Goal: Task Accomplishment & Management: Manage account settings

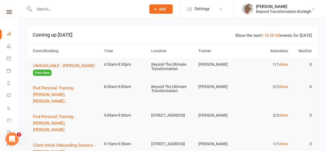
click at [9, 10] on icon at bounding box center [9, 12] width 5 height 4
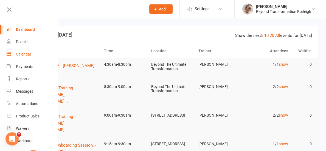
click at [25, 54] on div "Calendar" at bounding box center [23, 54] width 15 height 4
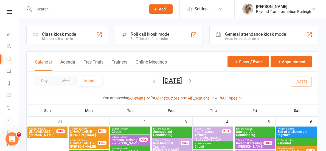
click at [46, 79] on button "Day" at bounding box center [44, 81] width 20 height 10
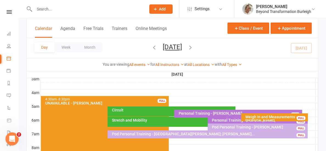
scroll to position [82, 0]
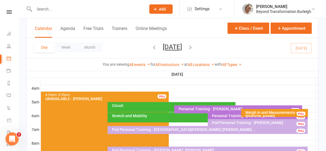
click at [195, 129] on div "Pod Personal Training - [GEOGRAPHIC_DATA][PERSON_NAME]; [PERSON_NAME]..." at bounding box center [209, 130] width 195 height 4
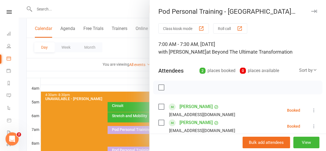
click at [316, 109] on icon at bounding box center [314, 109] width 5 height 5
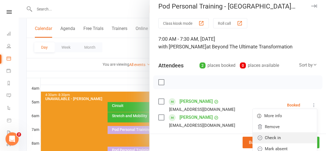
scroll to position [24, 0]
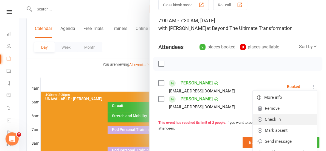
click at [307, 119] on link "Check in" at bounding box center [285, 119] width 64 height 11
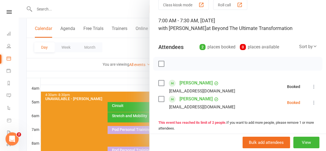
click at [314, 102] on icon at bounding box center [314, 102] width 5 height 5
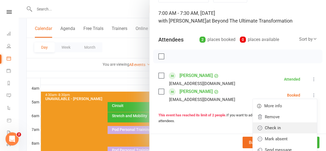
scroll to position [32, 0]
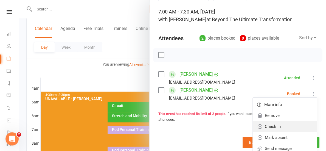
click at [285, 124] on link "Check in" at bounding box center [285, 126] width 64 height 11
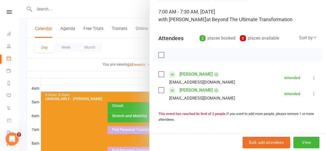
click at [111, 83] on div at bounding box center [173, 75] width 308 height 151
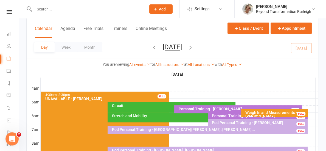
click at [259, 111] on div "Weigh In and Measurements - [PERSON_NAME]" at bounding box center [276, 114] width 62 height 8
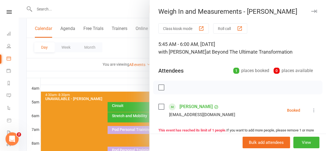
click at [314, 111] on icon at bounding box center [314, 109] width 5 height 5
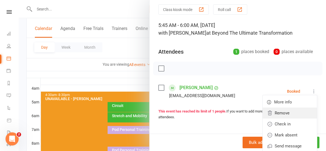
scroll to position [26, 0]
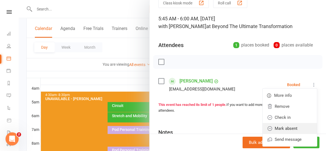
click at [301, 125] on link "Mark absent" at bounding box center [290, 128] width 54 height 11
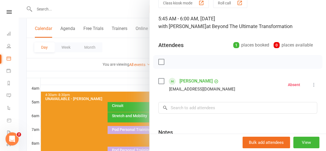
click at [93, 78] on div at bounding box center [173, 75] width 308 height 151
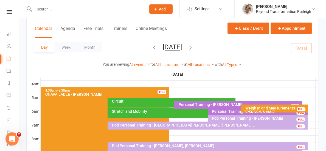
scroll to position [92, 0]
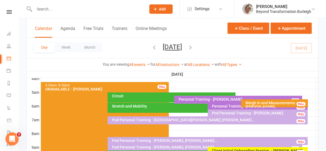
click at [165, 104] on div "Stretch and Mobility" at bounding box center [205, 108] width 195 height 10
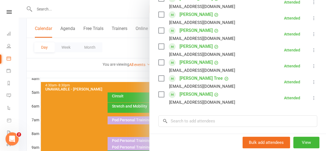
scroll to position [167, 0]
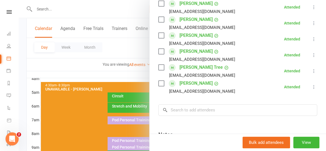
click at [314, 88] on icon at bounding box center [314, 86] width 5 height 5
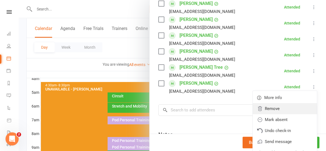
click at [293, 110] on link "Remove" at bounding box center [285, 108] width 64 height 11
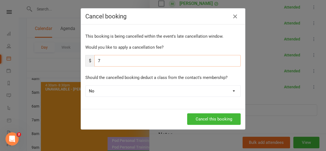
click at [144, 57] on input "7" at bounding box center [168, 61] width 146 height 12
click at [142, 67] on div "This booking is being cancelled within the event's late cancellation window. Wo…" at bounding box center [163, 66] width 164 height 84
click at [134, 61] on input "7" at bounding box center [168, 61] width 146 height 12
click at [198, 120] on button "Cancel this booking" at bounding box center [214, 119] width 54 height 12
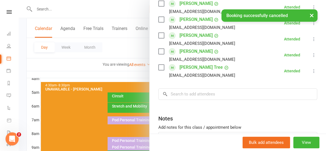
click at [129, 72] on div at bounding box center [173, 75] width 308 height 151
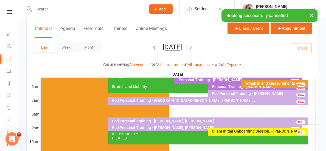
scroll to position [114, 0]
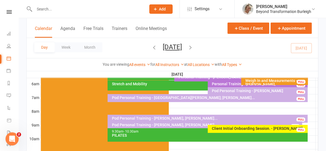
click at [194, 45] on icon "button" at bounding box center [191, 47] width 6 height 6
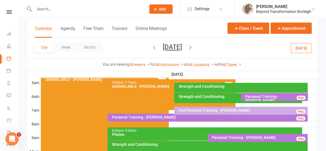
scroll to position [101, 0]
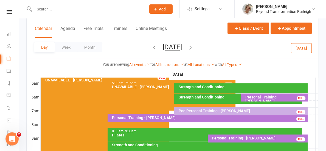
click at [203, 110] on div "Pod Personal Training - [PERSON_NAME]" at bounding box center [242, 111] width 129 height 4
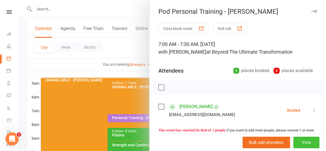
click at [301, 140] on button "View" at bounding box center [307, 143] width 26 height 12
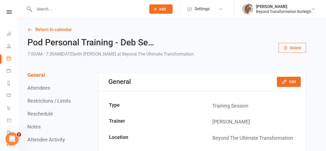
click at [289, 49] on button "Delete" at bounding box center [292, 48] width 27 height 10
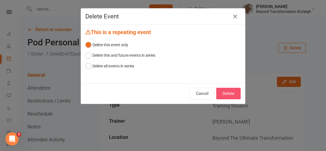
click at [232, 96] on button "Delete" at bounding box center [229, 94] width 24 height 12
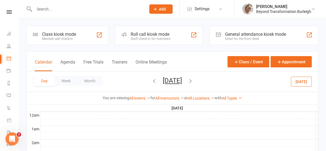
click at [194, 80] on icon "button" at bounding box center [191, 81] width 6 height 6
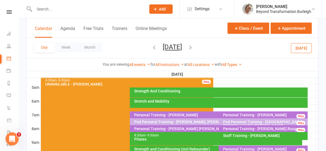
scroll to position [123, 0]
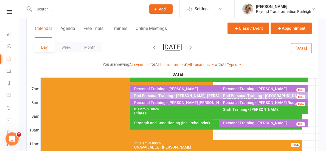
click at [182, 95] on div "Pod Personal Training - [PERSON_NAME], [PERSON_NAME]" at bounding box center [218, 96] width 168 height 4
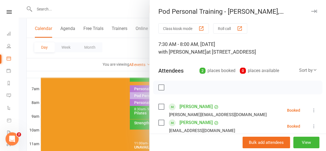
click at [143, 71] on div at bounding box center [173, 75] width 308 height 151
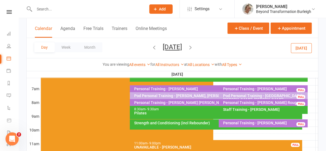
click at [244, 95] on div "Pod Personal Training - [GEOGRAPHIC_DATA][PERSON_NAME], [PERSON_NAME]..." at bounding box center [265, 98] width 84 height 8
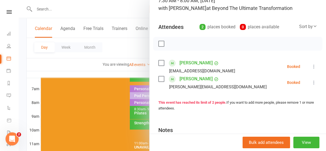
scroll to position [46, 0]
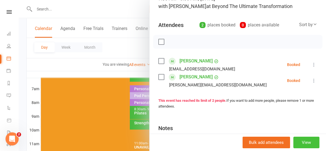
click at [301, 141] on button "View" at bounding box center [307, 143] width 26 height 12
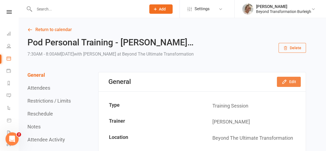
click at [283, 83] on icon "button" at bounding box center [285, 82] width 4 height 4
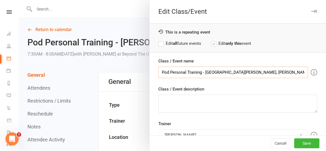
click at [270, 72] on input "Pod Personal Training - [GEOGRAPHIC_DATA][PERSON_NAME], [PERSON_NAME]" at bounding box center [234, 73] width 150 height 12
type input "Pod Personal Training - [GEOGRAPHIC_DATA][PERSON_NAME], [PERSON_NAME], [PERSON_…"
click at [314, 144] on button "Save" at bounding box center [307, 143] width 25 height 10
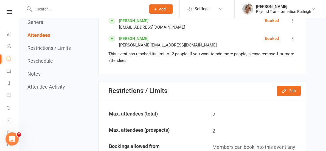
scroll to position [247, 0]
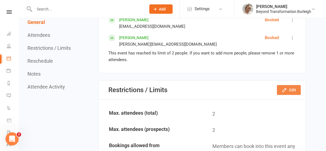
click at [294, 88] on button "Edit" at bounding box center [289, 90] width 24 height 10
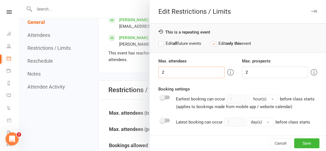
click at [175, 71] on input "2" at bounding box center [192, 73] width 66 height 12
type input "3"
click at [306, 144] on button "Save" at bounding box center [307, 143] width 25 height 10
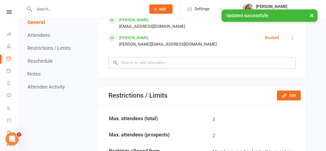
click at [147, 62] on input "search" at bounding box center [203, 63] width 188 height 12
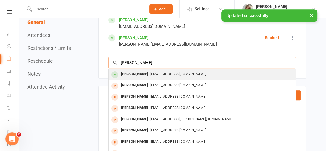
type input "[PERSON_NAME]"
click at [146, 75] on div "[EMAIL_ADDRESS][DOMAIN_NAME]" at bounding box center [202, 74] width 183 height 8
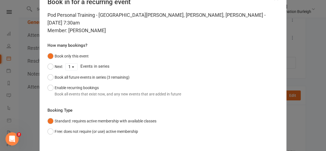
scroll to position [40, 0]
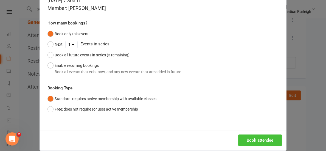
click at [248, 134] on button "Book attendee" at bounding box center [261, 140] width 44 height 12
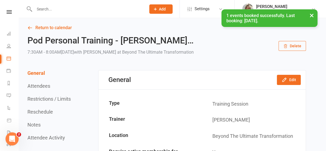
scroll to position [0, 0]
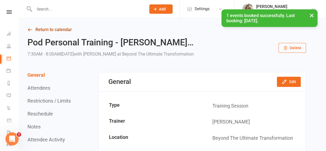
click at [70, 30] on link "Return to calendar" at bounding box center [166, 30] width 279 height 8
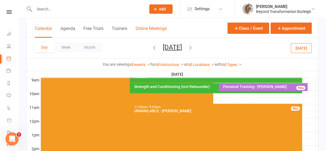
scroll to position [159, 0]
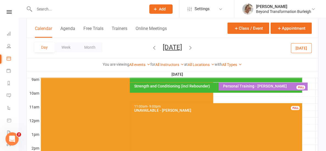
click at [194, 48] on icon "button" at bounding box center [191, 47] width 6 height 6
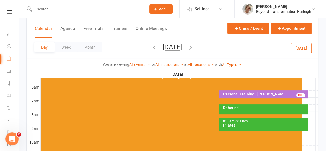
scroll to position [125, 0]
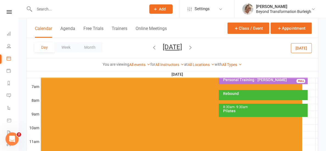
click at [243, 95] on div "Rebound" at bounding box center [263, 95] width 89 height 10
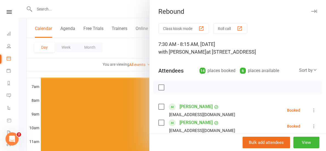
click at [133, 68] on div at bounding box center [173, 75] width 308 height 151
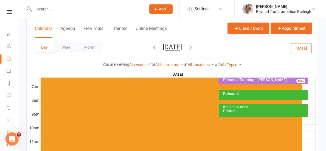
click at [151, 46] on icon "button" at bounding box center [154, 47] width 6 height 6
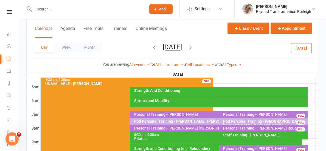
scroll to position [97, 0]
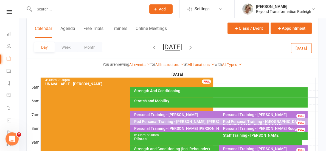
click at [246, 88] on div "Strength And Conditioning" at bounding box center [219, 92] width 178 height 10
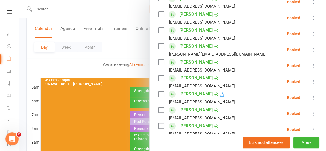
scroll to position [174, 0]
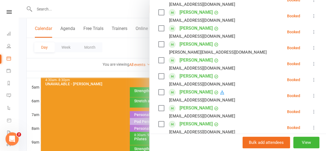
click at [139, 73] on div at bounding box center [173, 75] width 308 height 151
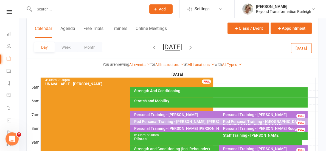
click at [39, 12] on input "text" at bounding box center [88, 9] width 110 height 8
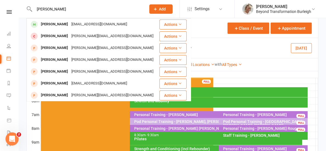
type input "[PERSON_NAME]"
click at [41, 27] on div "[PERSON_NAME]" at bounding box center [54, 24] width 31 height 8
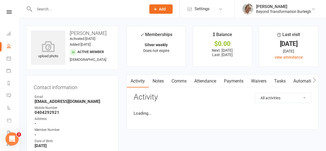
click at [209, 82] on link "Attendance" at bounding box center [206, 81] width 30 height 13
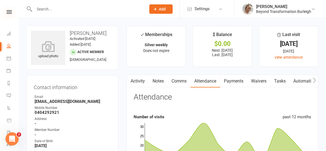
click at [9, 12] on icon at bounding box center [9, 12] width 5 height 4
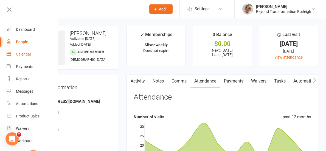
click at [27, 54] on div "Calendar" at bounding box center [23, 54] width 15 height 4
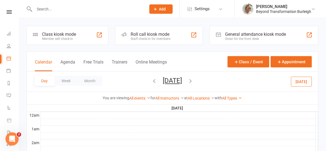
click at [41, 6] on input "text" at bounding box center [88, 9] width 110 height 8
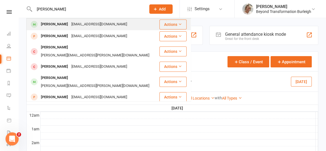
type input "[PERSON_NAME]"
click at [100, 24] on div "[EMAIL_ADDRESS][DOMAIN_NAME]" at bounding box center [99, 24] width 59 height 8
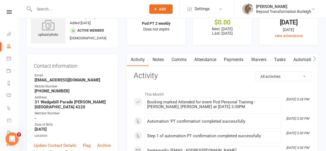
scroll to position [22, 0]
click at [242, 59] on link "Payments" at bounding box center [233, 59] width 27 height 13
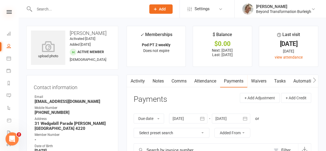
click at [9, 13] on icon at bounding box center [9, 12] width 5 height 4
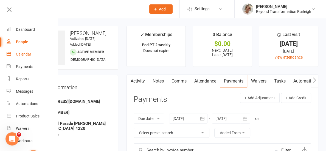
click at [16, 51] on link "Calendar" at bounding box center [33, 54] width 52 height 12
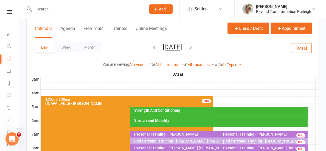
scroll to position [89, 0]
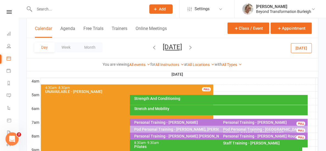
click at [190, 121] on div "Personal Training - [PERSON_NAME]" at bounding box center [218, 122] width 168 height 4
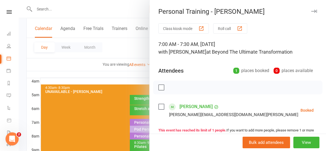
click at [123, 75] on div at bounding box center [173, 75] width 308 height 151
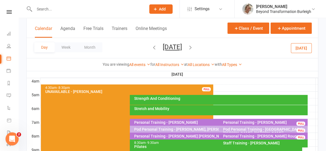
click at [182, 45] on button "[DATE]" at bounding box center [172, 47] width 19 height 8
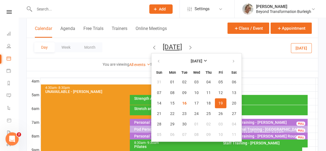
click at [113, 72] on th "[DATE]" at bounding box center [178, 74] width 276 height 7
click at [113, 73] on th "[DATE]" at bounding box center [178, 74] width 276 height 7
click at [151, 47] on icon "button" at bounding box center [154, 47] width 6 height 6
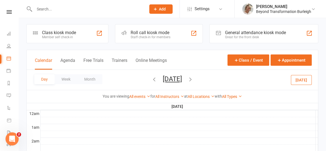
scroll to position [0, 0]
